Goal: Communication & Community: Participate in discussion

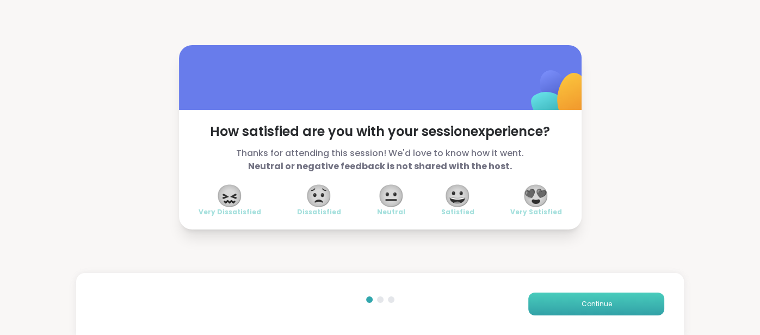
click at [558, 314] on button "Continue" at bounding box center [596, 304] width 136 height 23
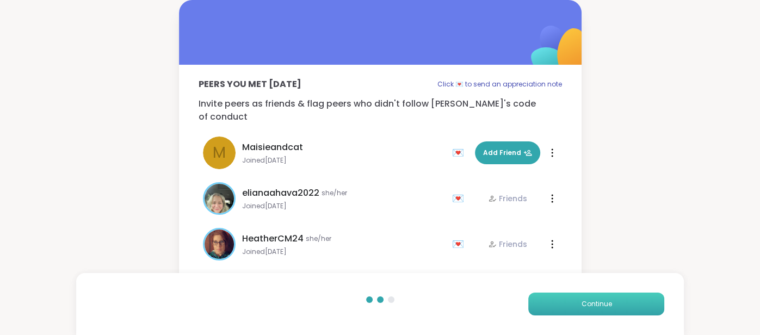
click at [558, 314] on button "Continue" at bounding box center [596, 304] width 136 height 23
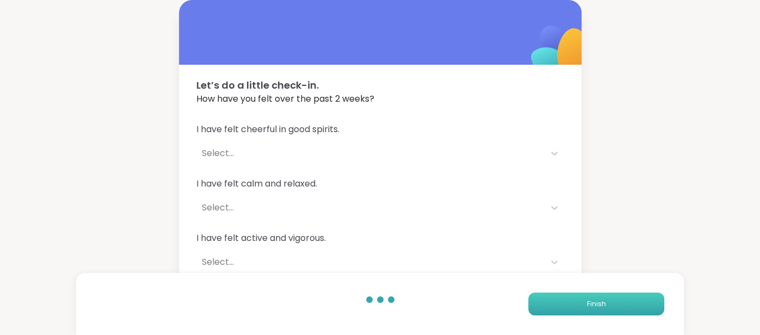
click at [557, 314] on button "Finish" at bounding box center [596, 304] width 136 height 23
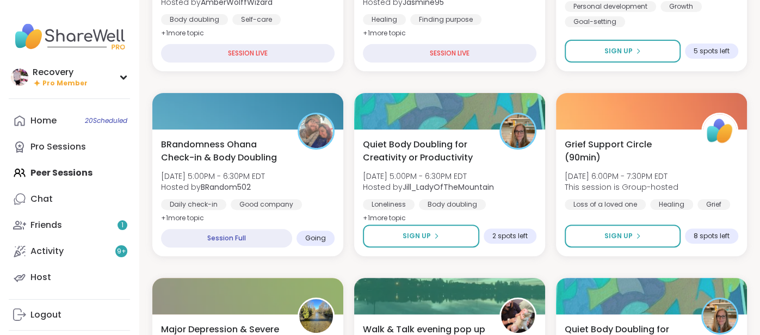
scroll to position [245, 0]
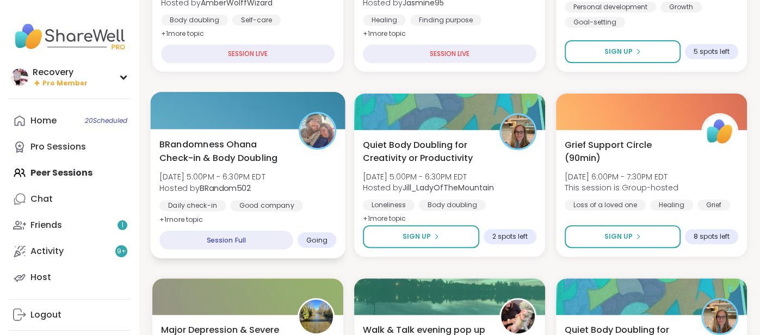
click at [189, 191] on span "Hosted by BRandom502" at bounding box center [212, 187] width 106 height 11
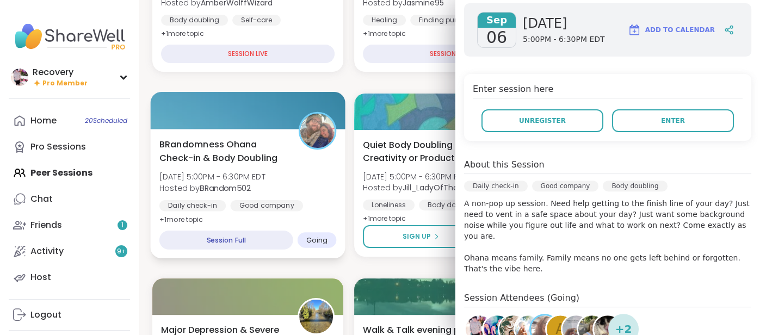
scroll to position [175, 0]
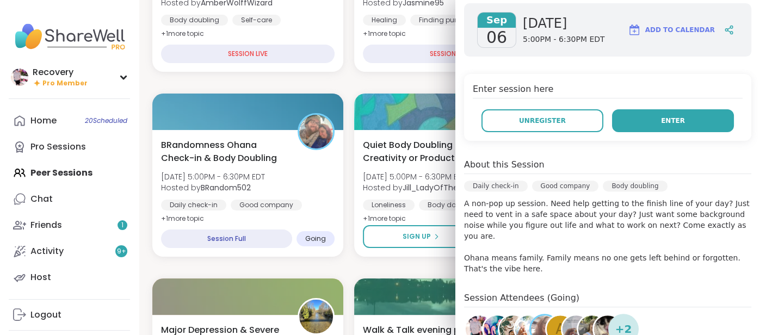
click at [718, 120] on button "Enter" at bounding box center [673, 120] width 122 height 23
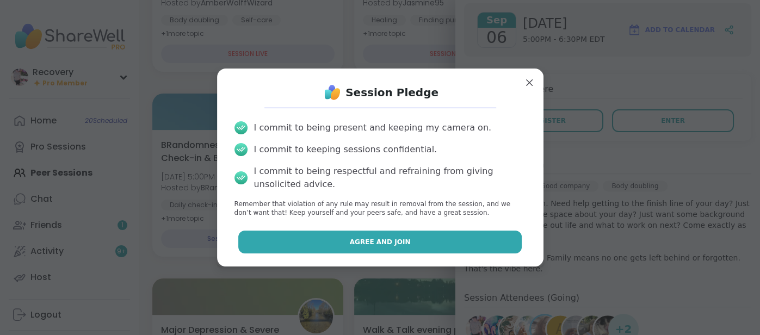
click at [407, 237] on button "Agree and Join" at bounding box center [380, 242] width 284 height 23
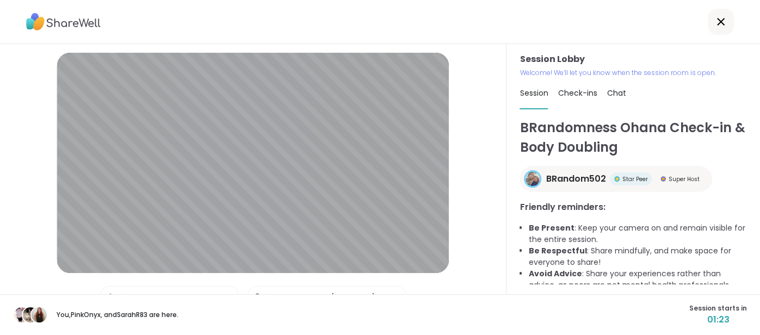
click at [588, 94] on span "Check-ins" at bounding box center [577, 93] width 39 height 11
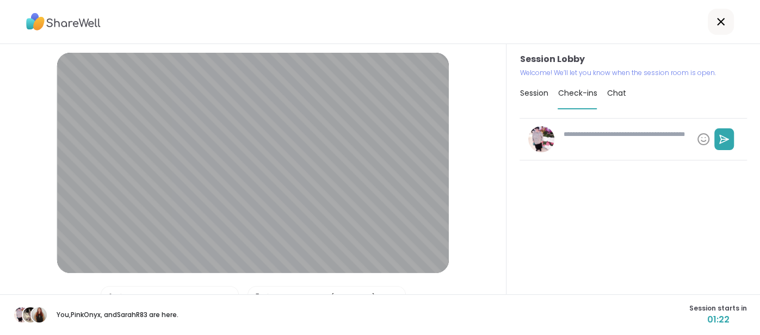
type textarea "*"
click at [551, 95] on div "Session Check-ins Chat" at bounding box center [634, 94] width 228 height 32
click at [544, 97] on span "Session" at bounding box center [534, 93] width 28 height 11
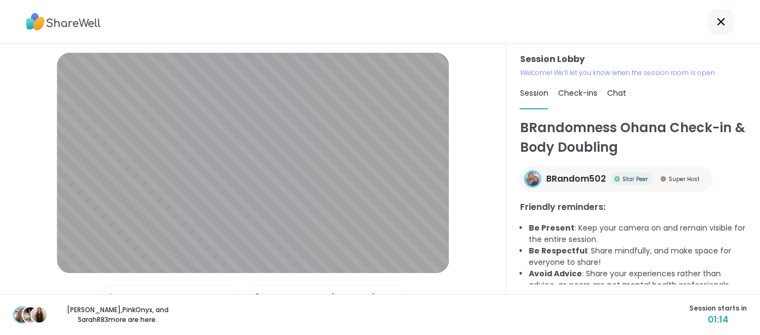
click at [719, 27] on icon at bounding box center [721, 21] width 13 height 13
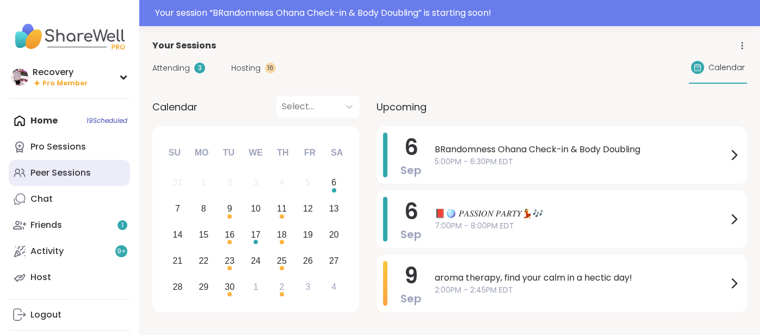
click at [78, 168] on div "Peer Sessions" at bounding box center [60, 173] width 60 height 12
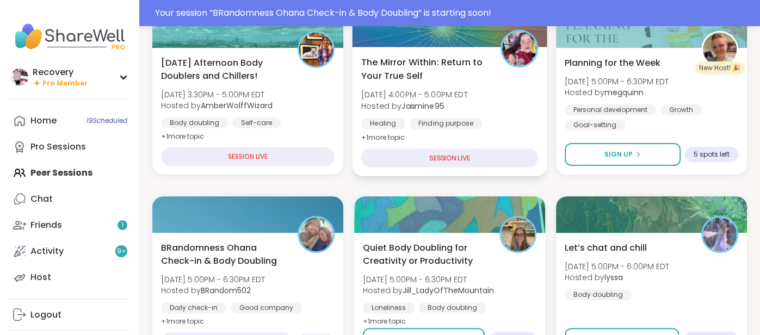
scroll to position [169, 0]
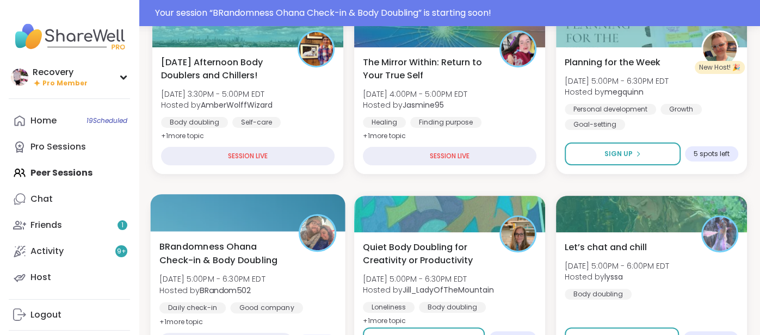
click at [222, 275] on span "[DATE] 5:00PM - 6:30PM EDT" at bounding box center [212, 279] width 106 height 11
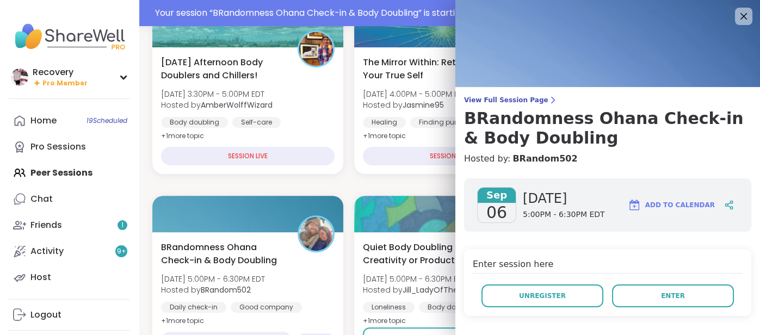
click at [562, 308] on div "Enter session here Unregister Enter" at bounding box center [607, 282] width 287 height 67
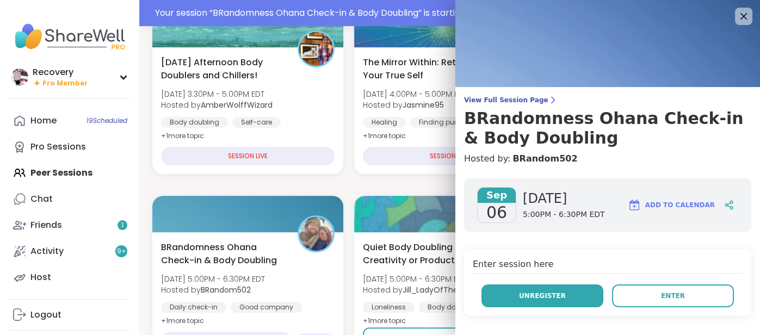
click at [560, 302] on button "Unregister" at bounding box center [543, 296] width 122 height 23
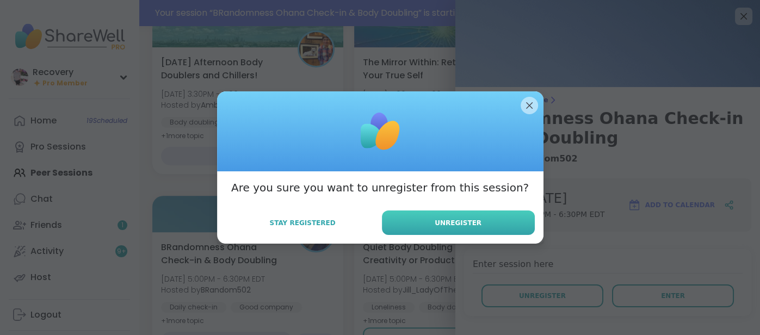
click at [482, 228] on button "Unregister" at bounding box center [458, 223] width 153 height 24
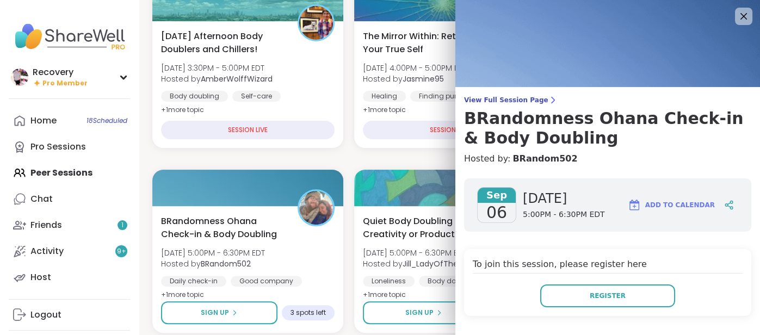
scroll to position [143, 0]
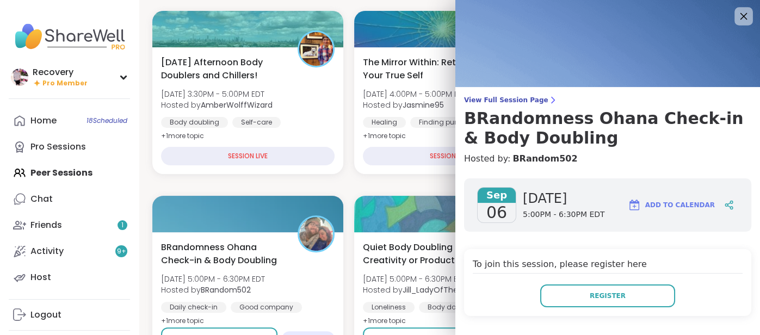
click at [743, 18] on icon at bounding box center [744, 16] width 14 height 14
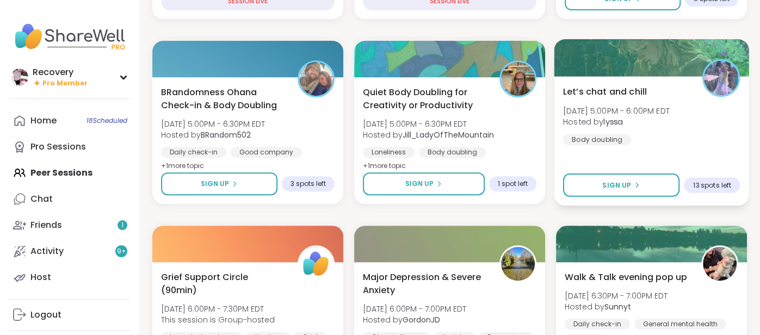
scroll to position [302, 0]
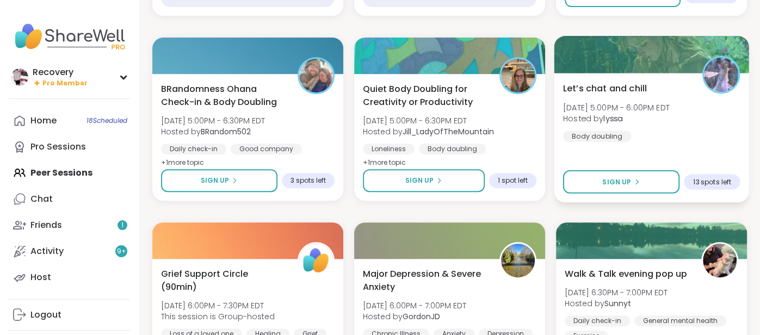
click at [693, 142] on div "Let’s chat and chill [DATE] 5:00PM - 6:00PM EDT Hosted by lyssa Body doubling S…" at bounding box center [651, 138] width 195 height 130
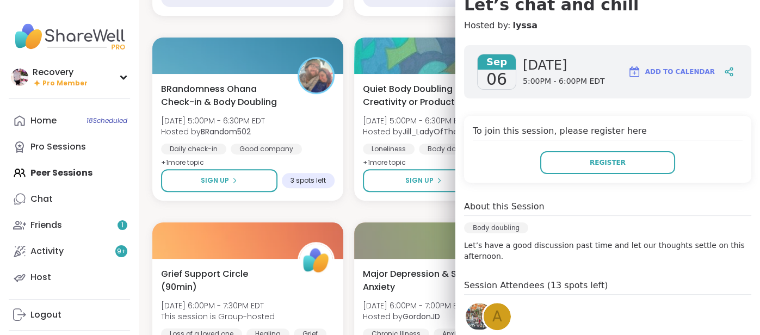
scroll to position [116, 0]
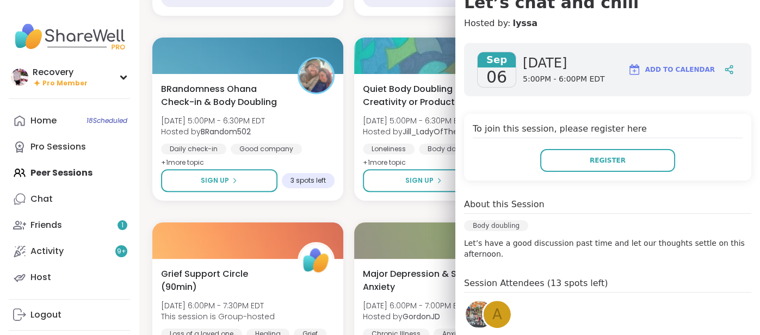
click at [479, 309] on img at bounding box center [479, 314] width 27 height 27
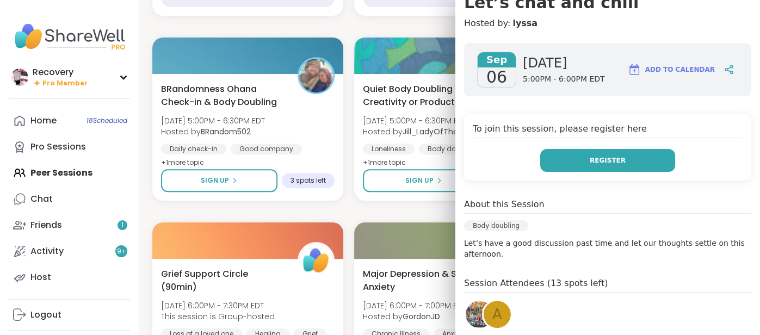
click at [578, 164] on button "Register" at bounding box center [607, 160] width 135 height 23
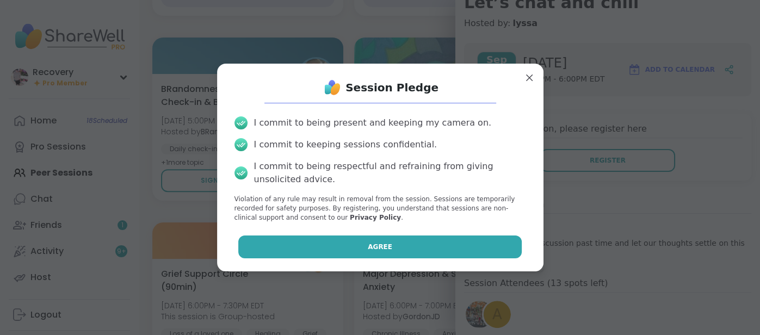
click at [438, 242] on button "Agree" at bounding box center [380, 247] width 284 height 23
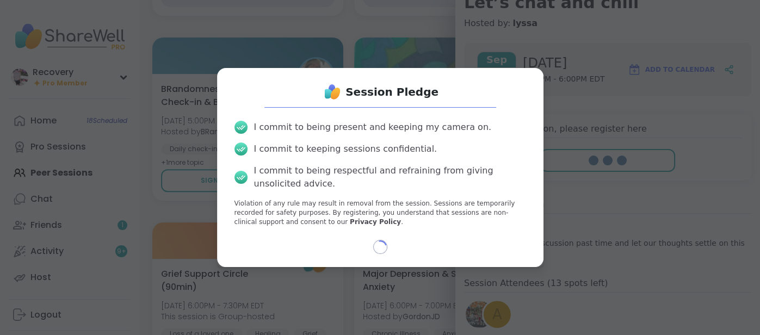
select select "**"
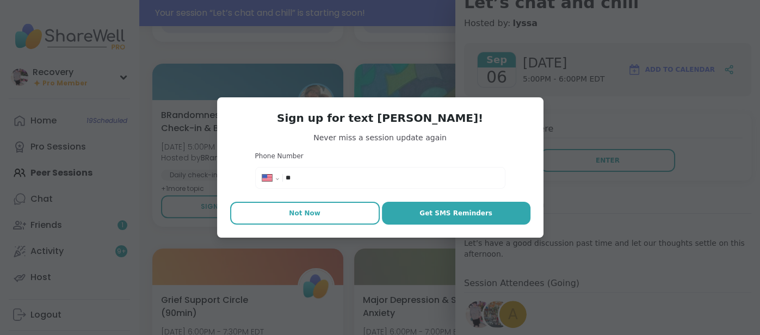
scroll to position [328, 0]
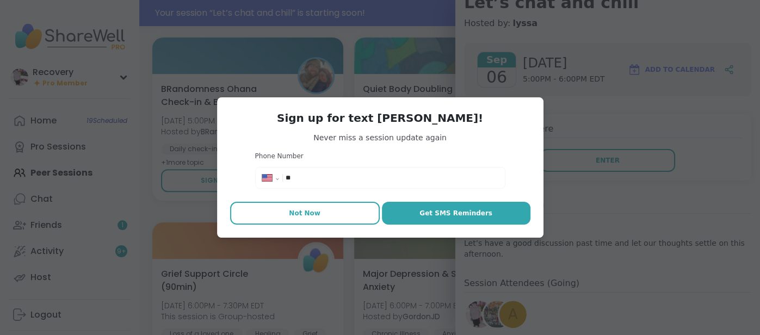
click at [329, 206] on button "Not Now" at bounding box center [305, 213] width 150 height 23
type textarea "*"
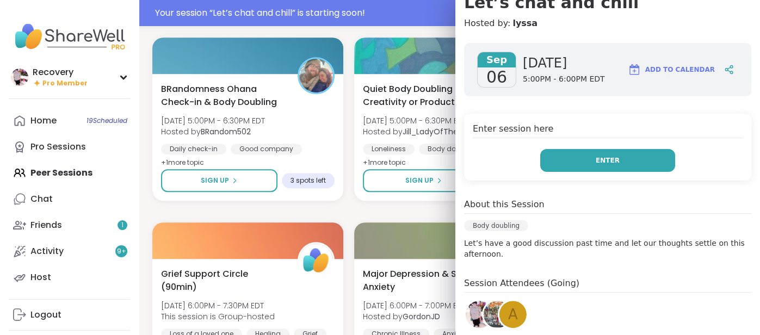
click at [563, 165] on button "Enter" at bounding box center [607, 160] width 135 height 23
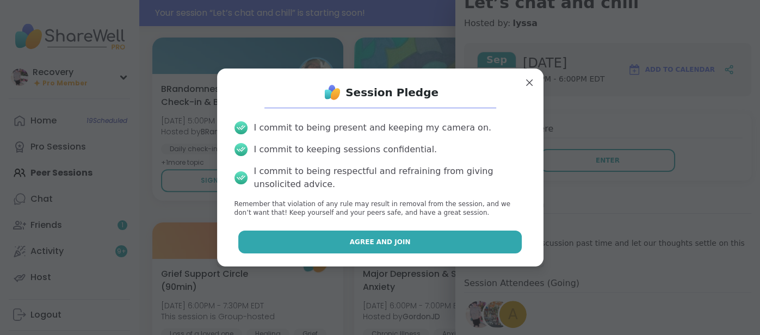
click at [462, 240] on button "Agree and Join" at bounding box center [380, 242] width 284 height 23
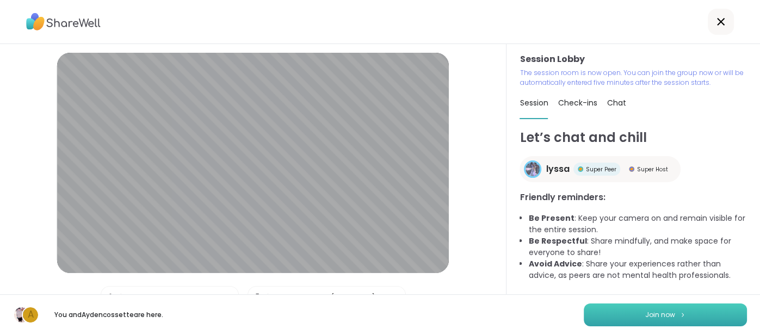
click at [595, 306] on button "Join now" at bounding box center [665, 315] width 163 height 23
